Goal: Navigation & Orientation: Find specific page/section

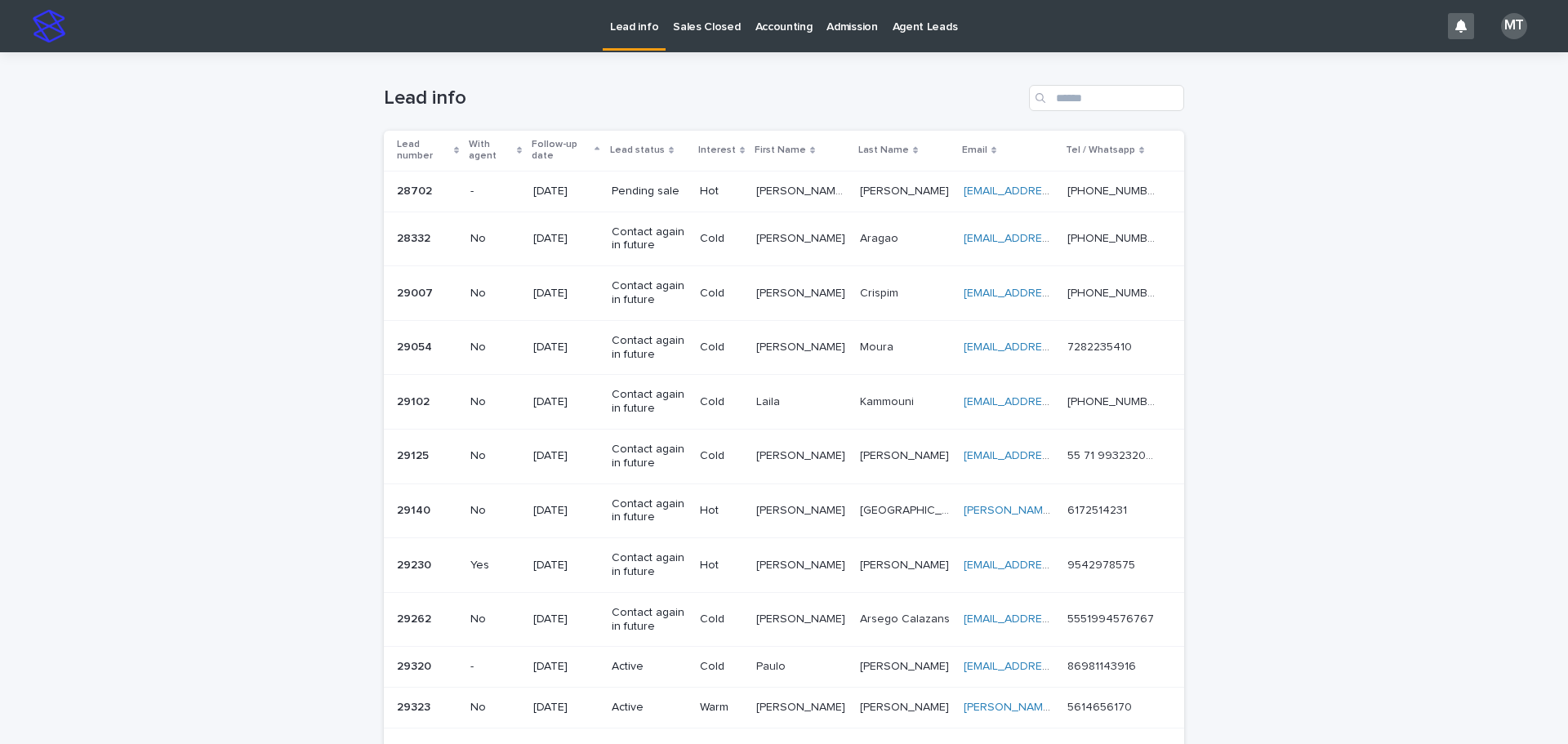
click at [692, 21] on p "Sales Closed" at bounding box center [707, 17] width 67 height 34
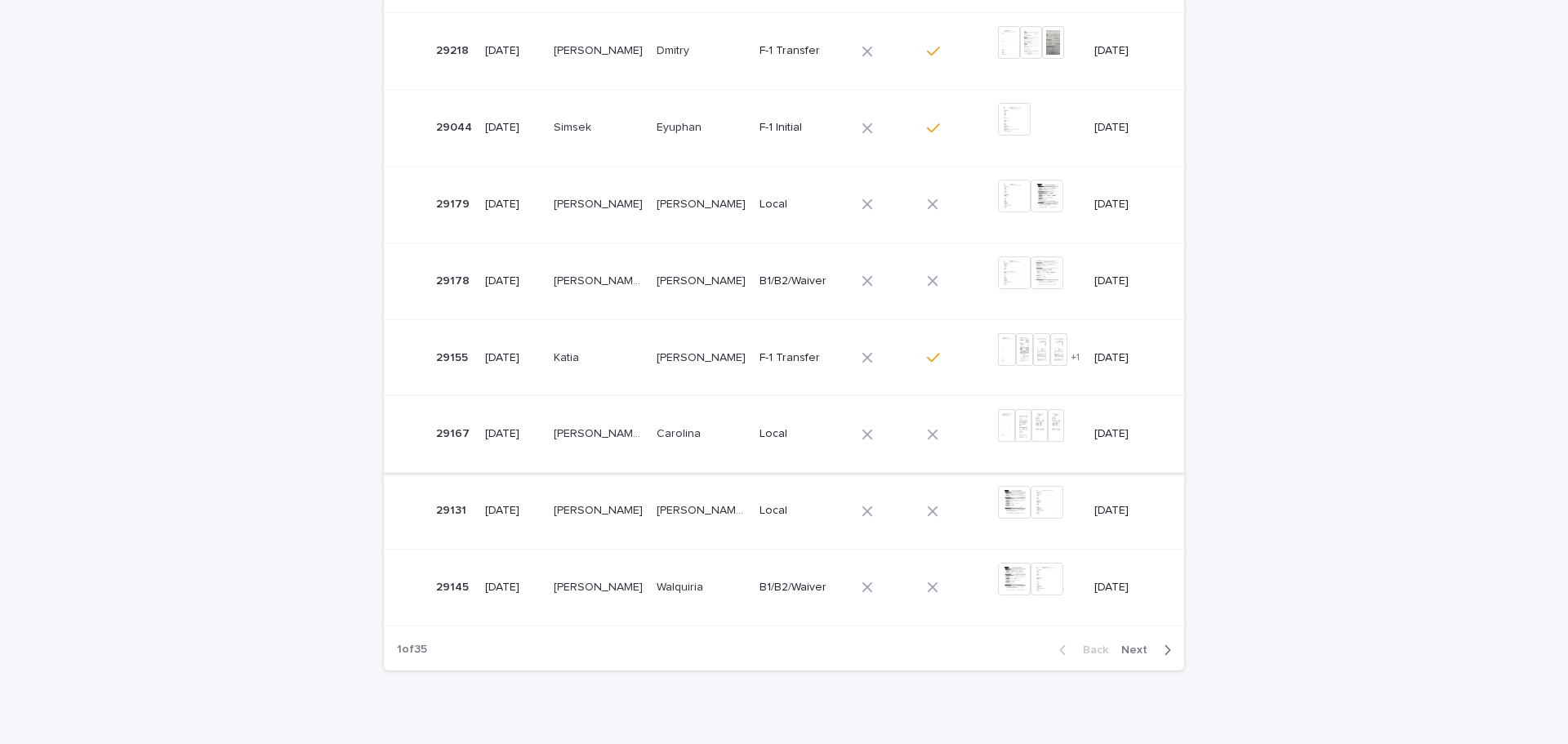
scroll to position [543, 0]
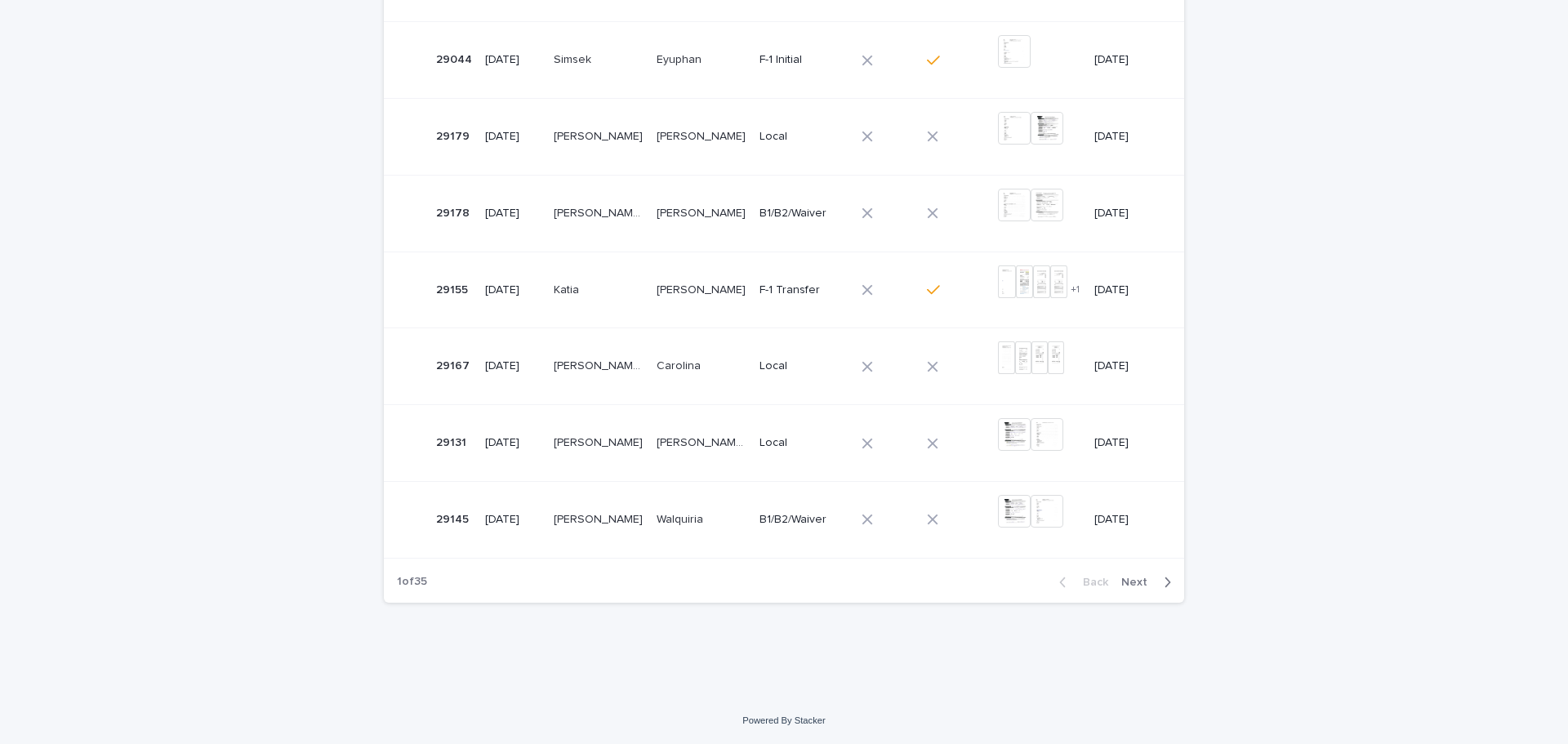
click at [1136, 582] on span "Next" at bounding box center [1139, 582] width 36 height 11
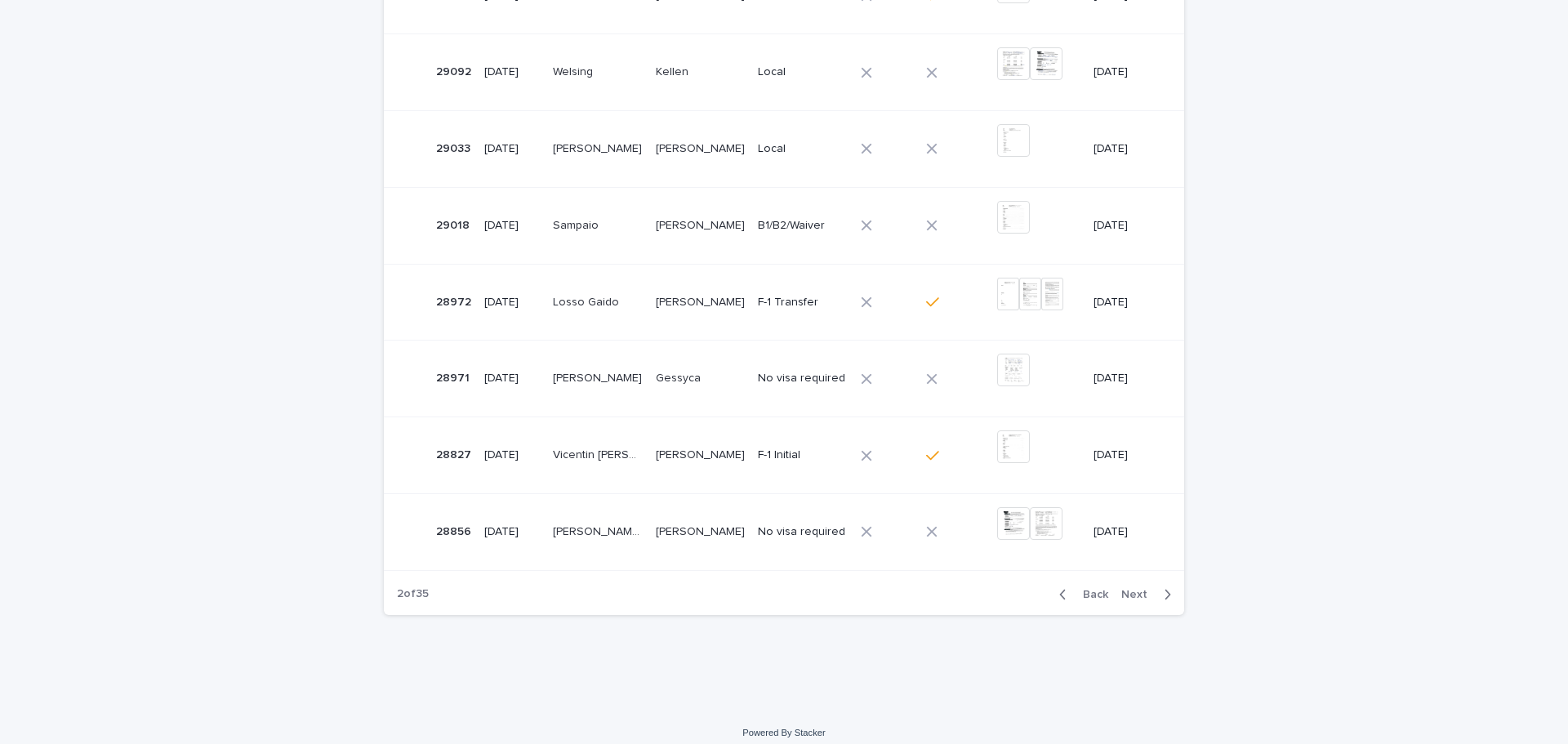
scroll to position [543, 0]
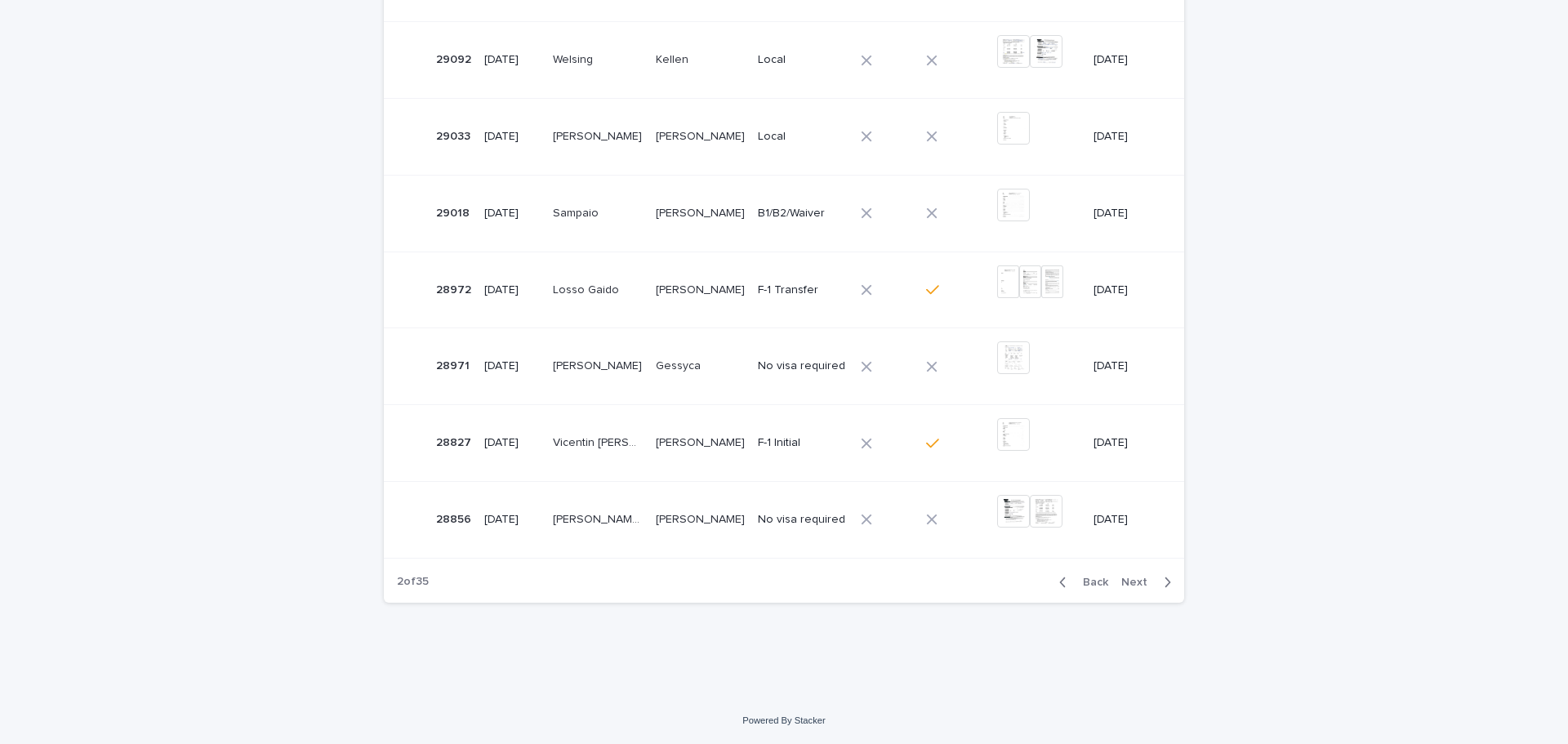
click at [1080, 576] on span "Back" at bounding box center [1090, 582] width 35 height 11
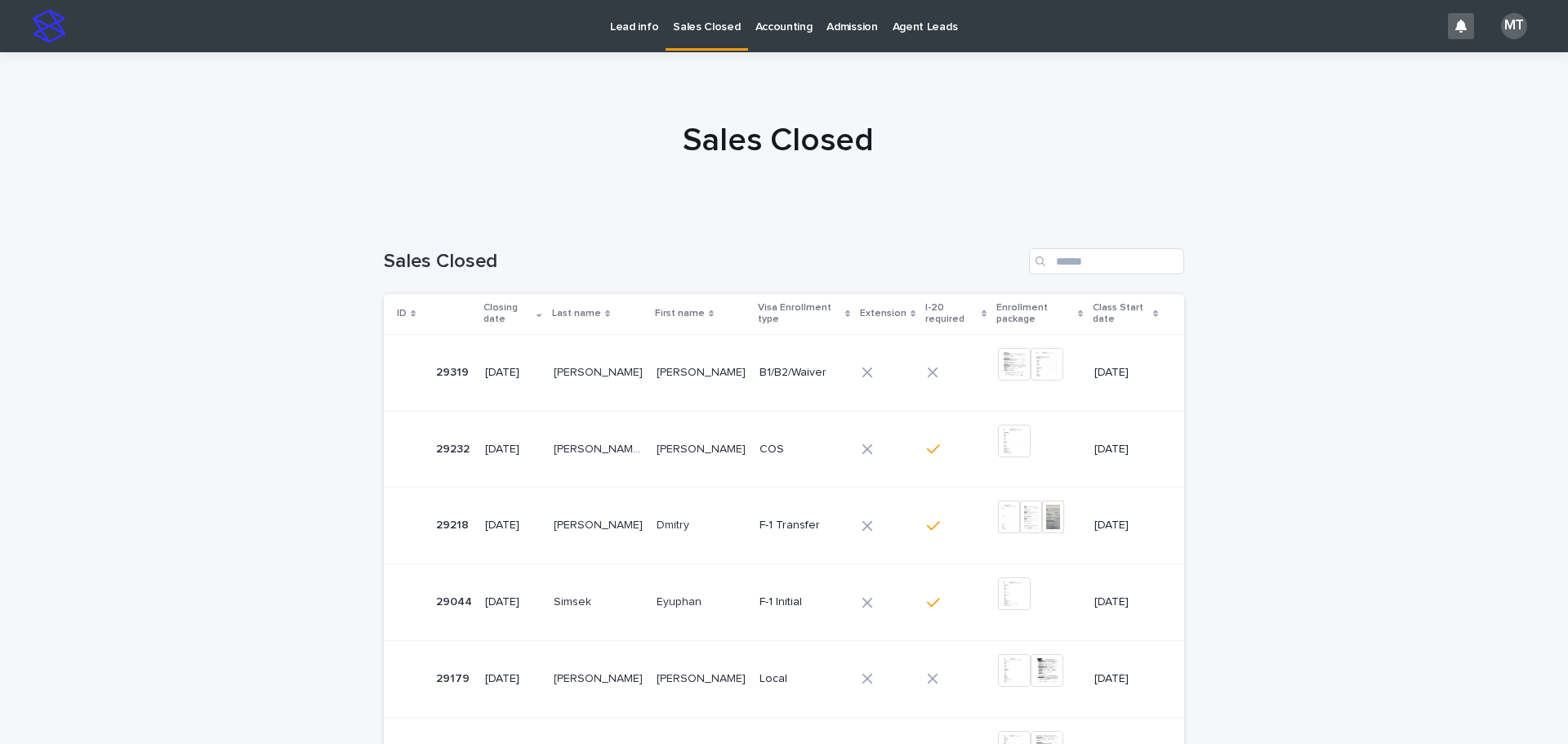
click at [633, 36] on link "Lead info" at bounding box center [634, 25] width 63 height 51
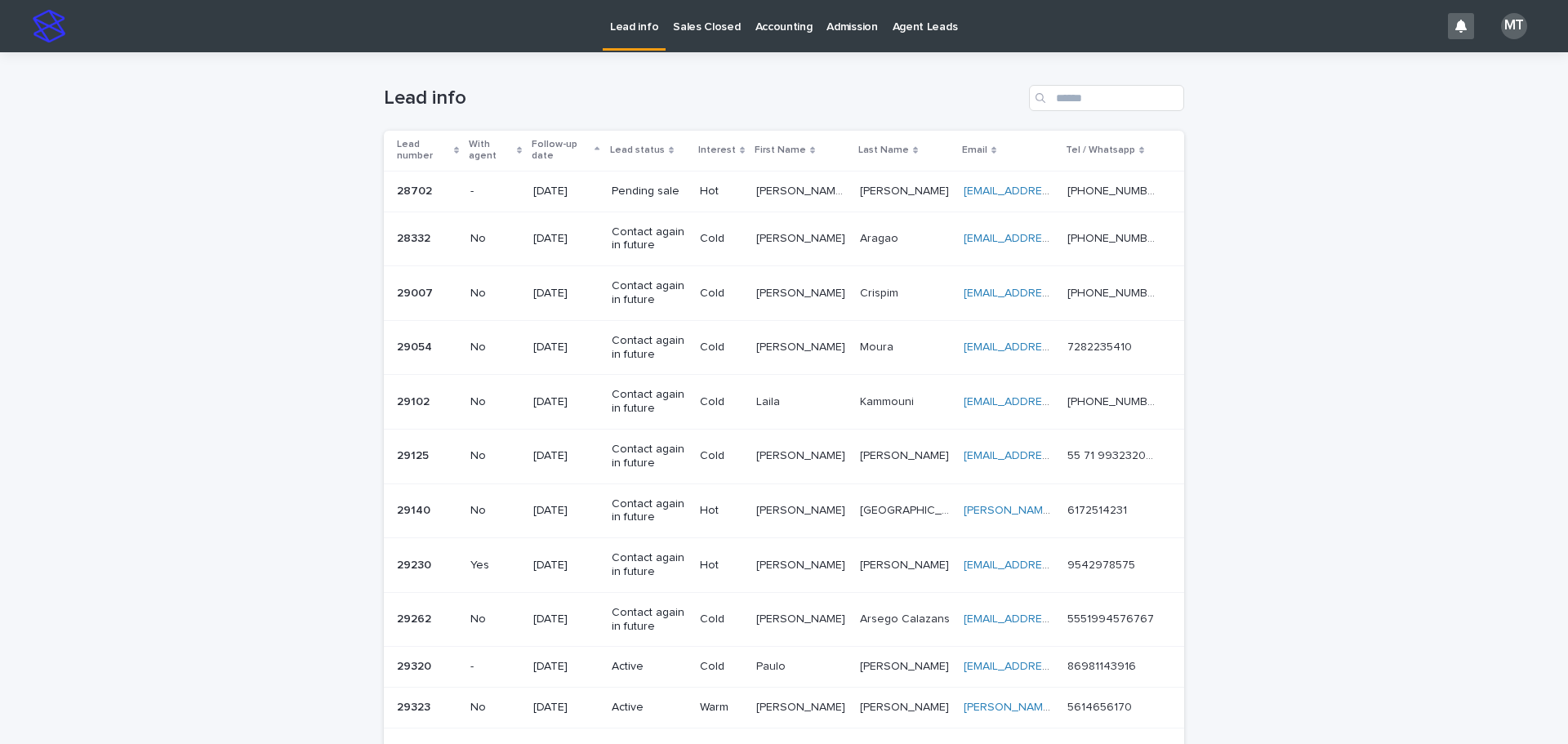
click at [629, 25] on p "Lead info" at bounding box center [634, 17] width 48 height 34
click at [632, 26] on p "Lead info" at bounding box center [634, 17] width 48 height 34
click at [703, 20] on p "Sales Closed" at bounding box center [707, 17] width 67 height 34
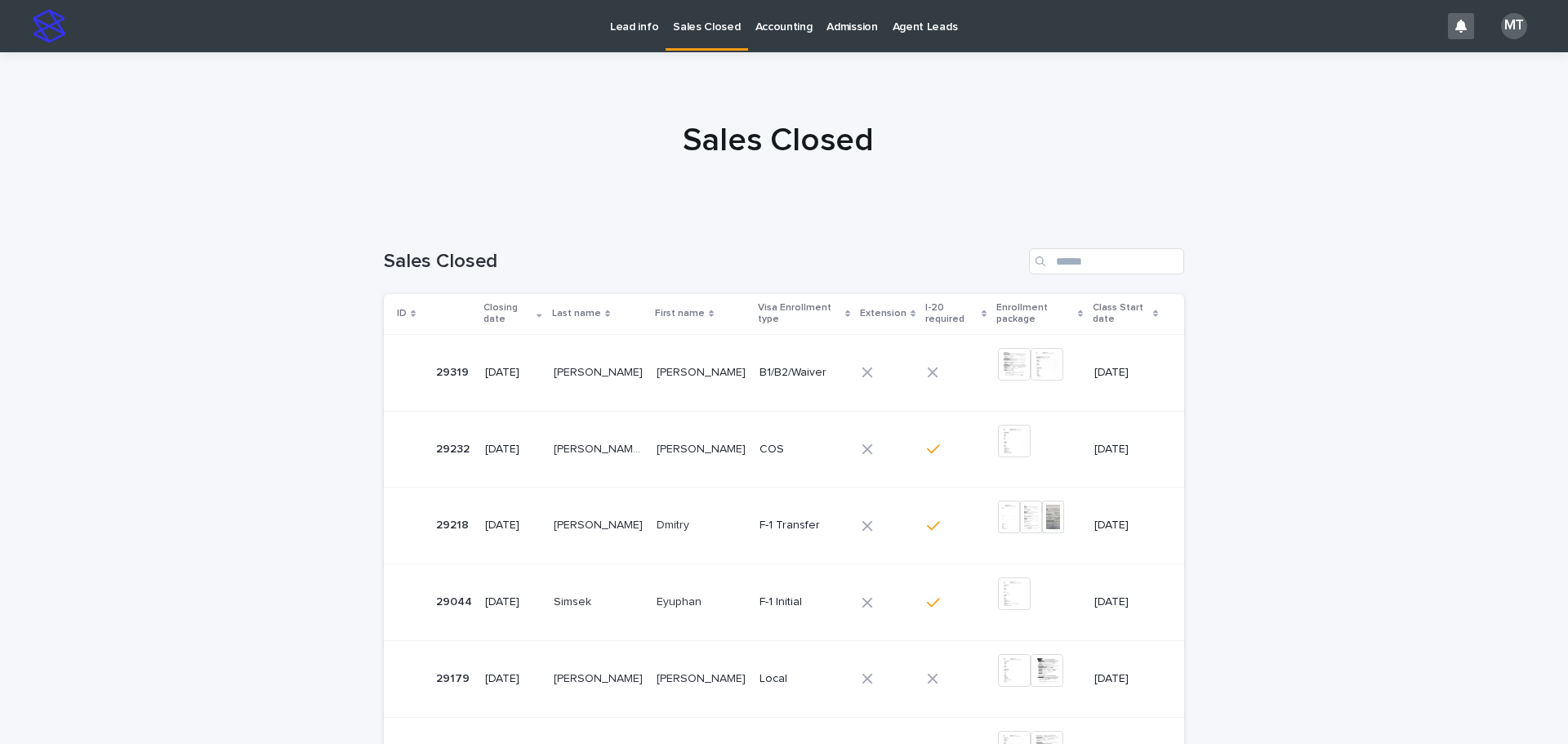
click at [640, 21] on p "Lead info" at bounding box center [634, 17] width 48 height 34
